Goal: Task Accomplishment & Management: Manage account settings

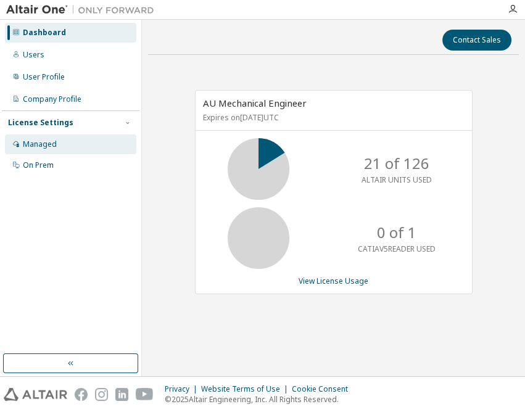
click at [65, 143] on div "Managed" at bounding box center [70, 145] width 131 height 20
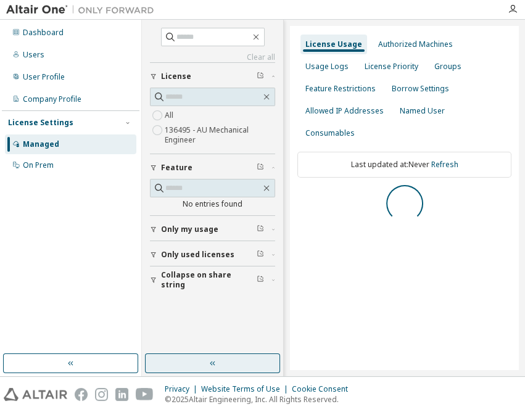
click at [214, 360] on icon "button" at bounding box center [213, 364] width 10 height 10
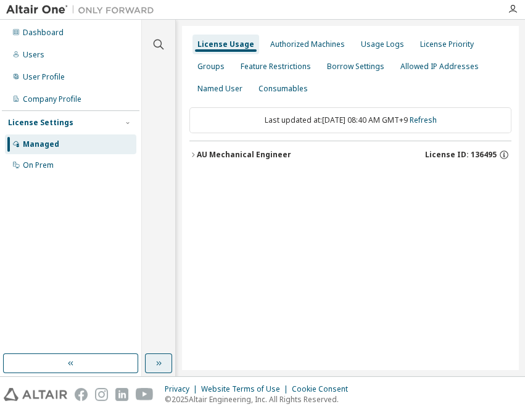
click at [273, 155] on div "AU Mechanical Engineer" at bounding box center [244, 155] width 94 height 10
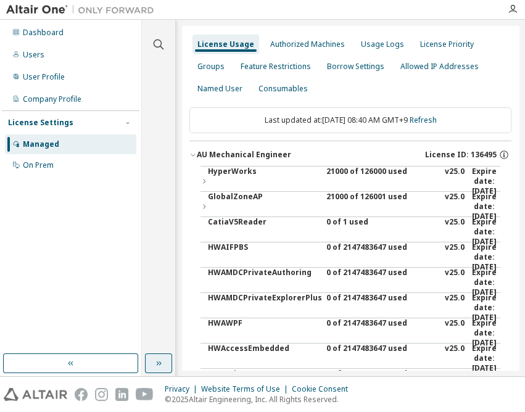
click at [343, 168] on div "21000 of 126000 used" at bounding box center [381, 182] width 111 height 30
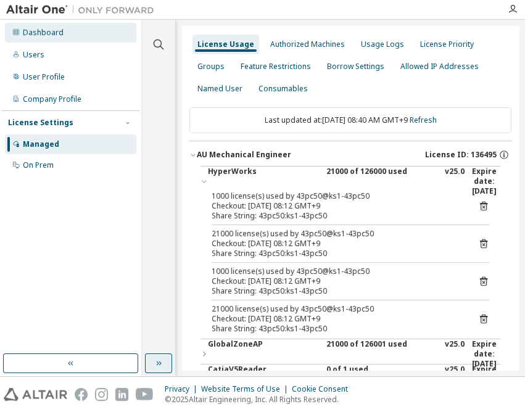
click at [57, 26] on div "Dashboard" at bounding box center [70, 33] width 131 height 20
